Goal: Navigation & Orientation: Find specific page/section

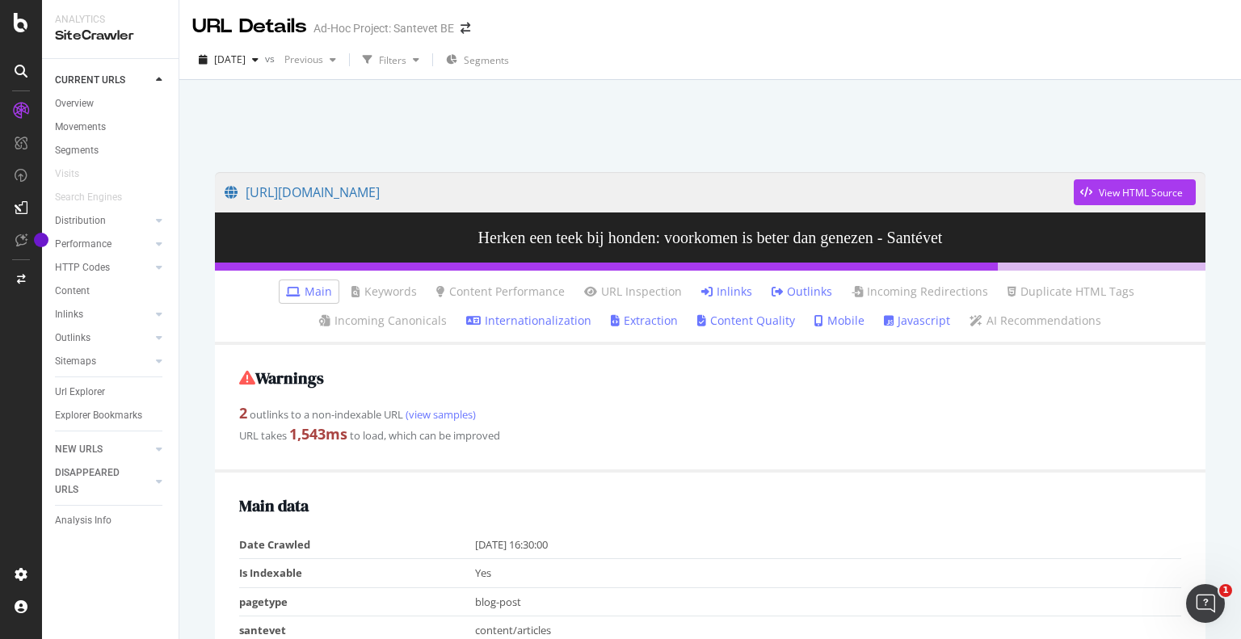
click at [716, 286] on link "Inlinks" at bounding box center [726, 291] width 51 height 16
